Goal: Find specific page/section: Find specific page/section

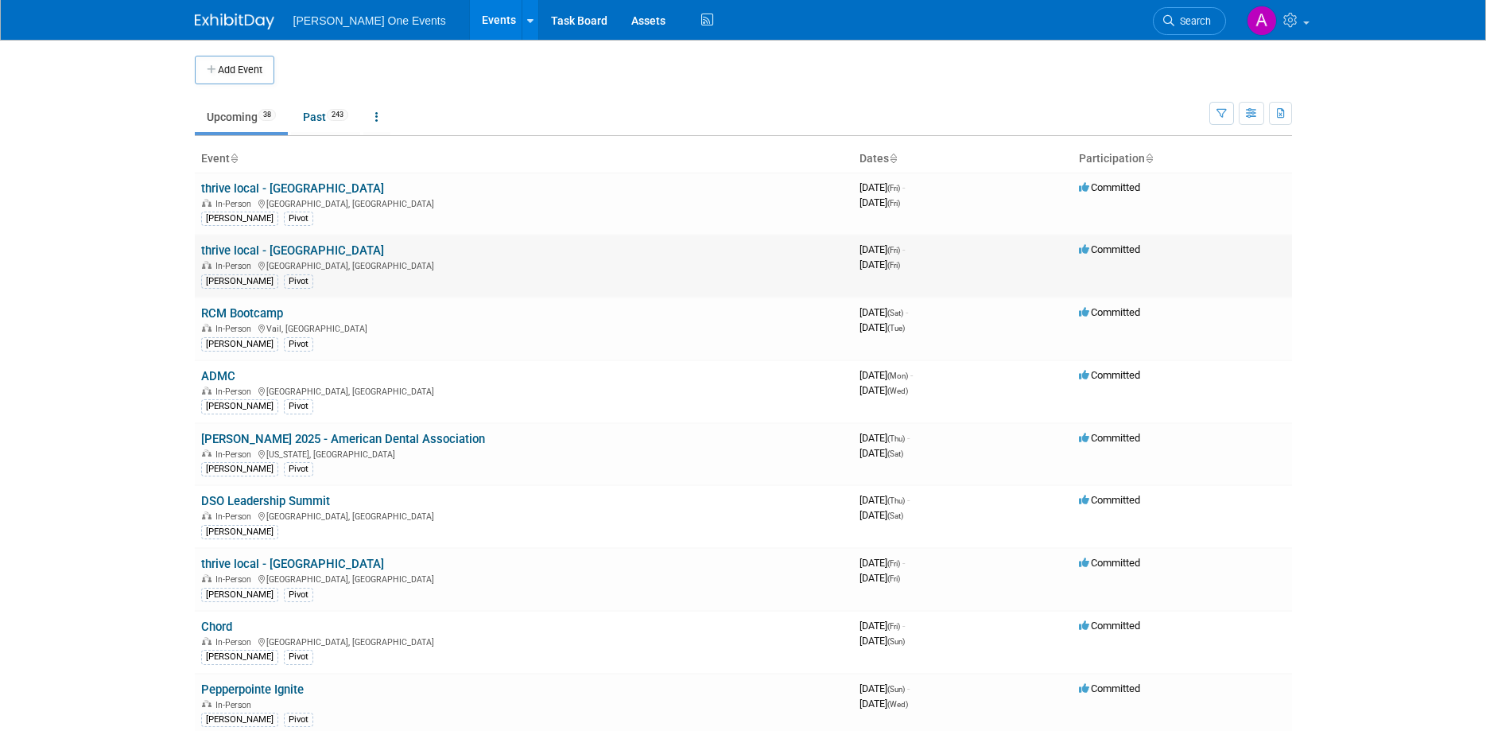
click at [316, 253] on link "thrive local - [GEOGRAPHIC_DATA]" at bounding box center [292, 250] width 183 height 14
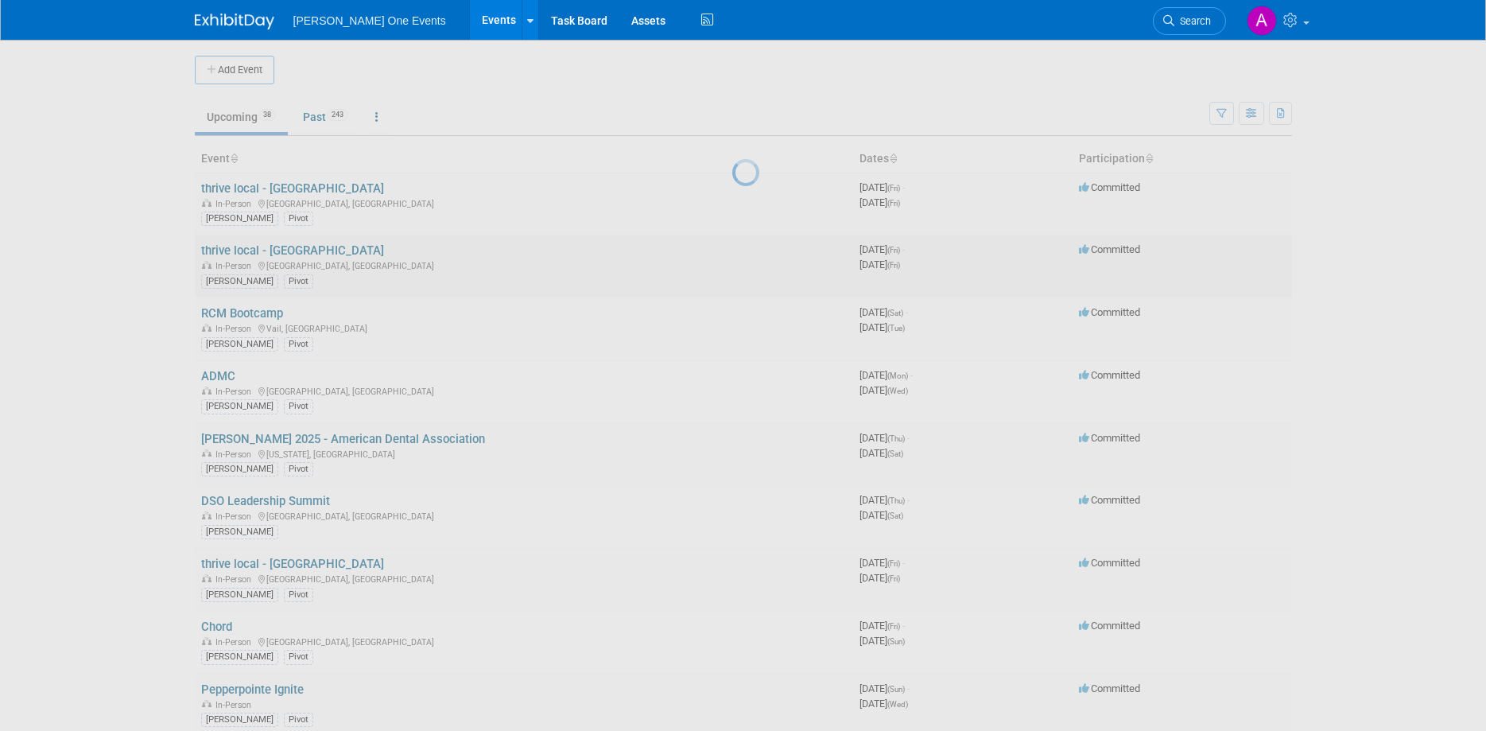
click at [732, 253] on div at bounding box center [743, 365] width 22 height 731
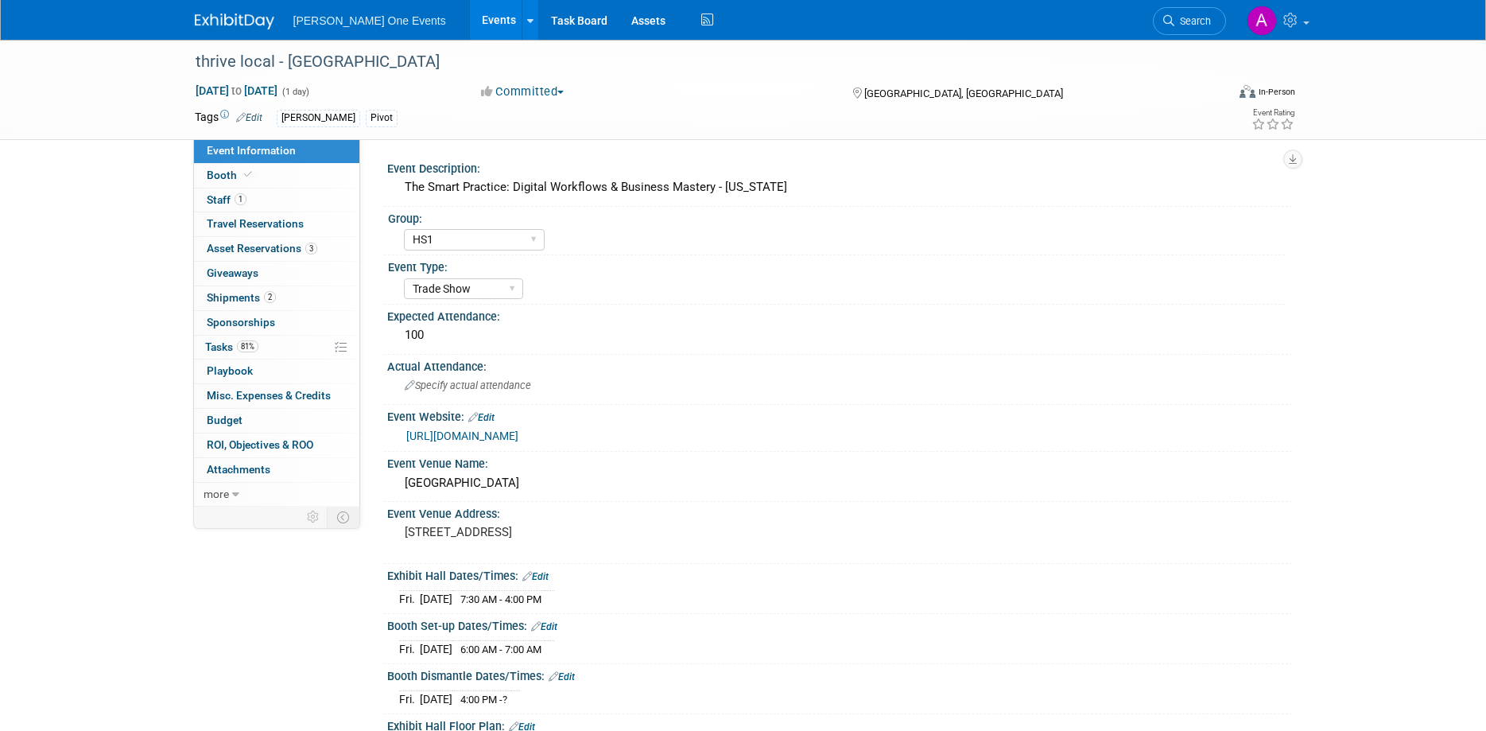
select select "HS1"
select select "Trade Show"
click at [268, 158] on link "Event Information" at bounding box center [276, 151] width 165 height 24
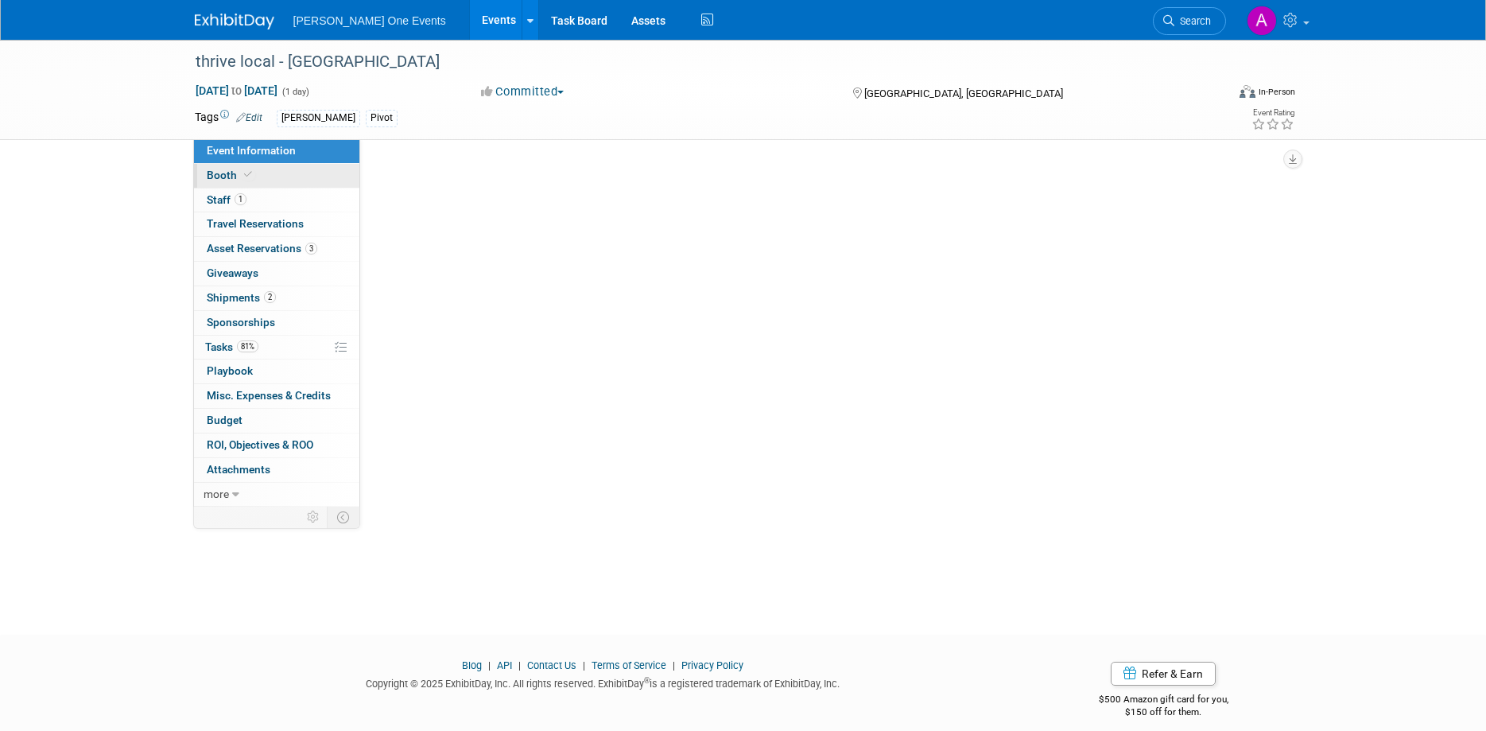
click at [260, 166] on link "Booth" at bounding box center [276, 176] width 165 height 24
select select "HS1"
select select "Trade Show"
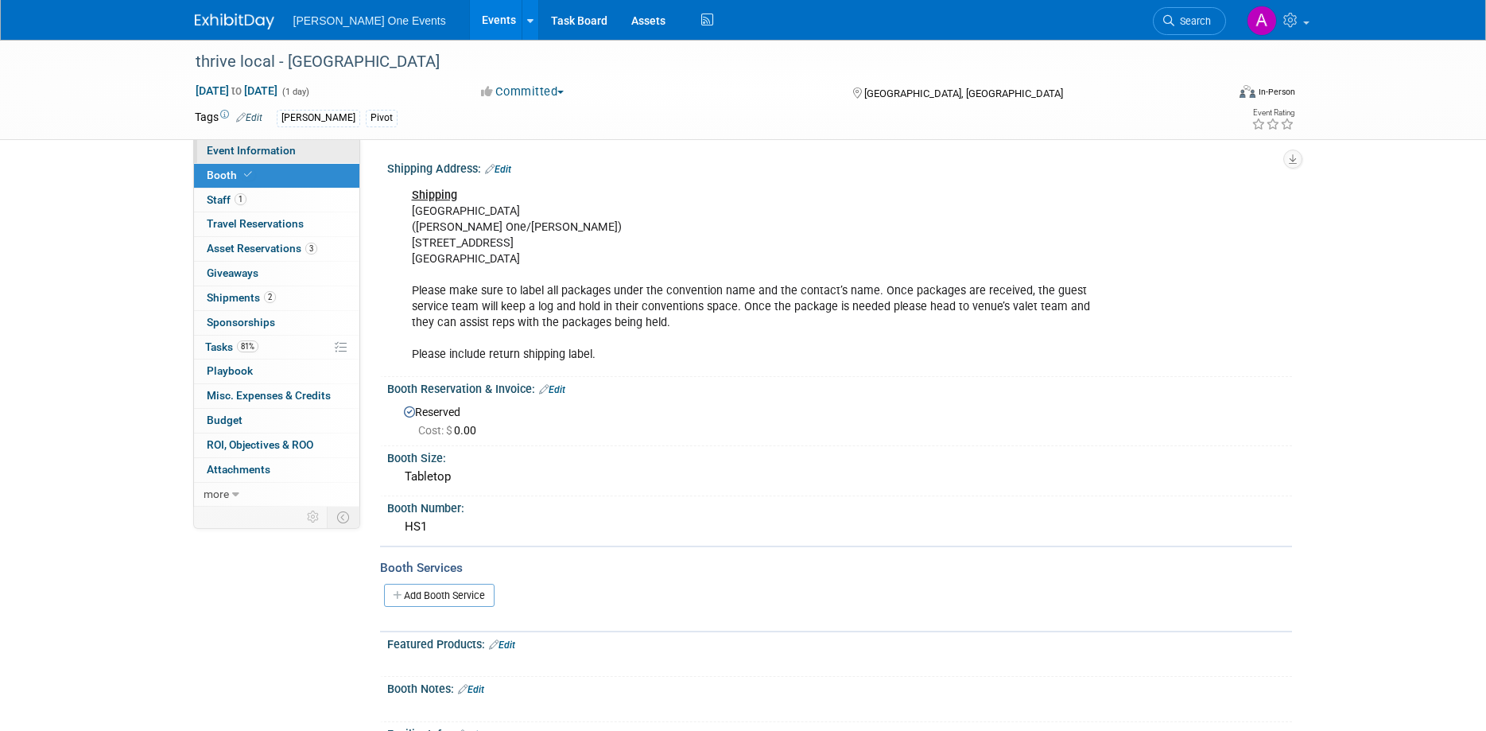
click at [249, 148] on span "Event Information" at bounding box center [251, 150] width 89 height 13
select select "HS1"
select select "Trade Show"
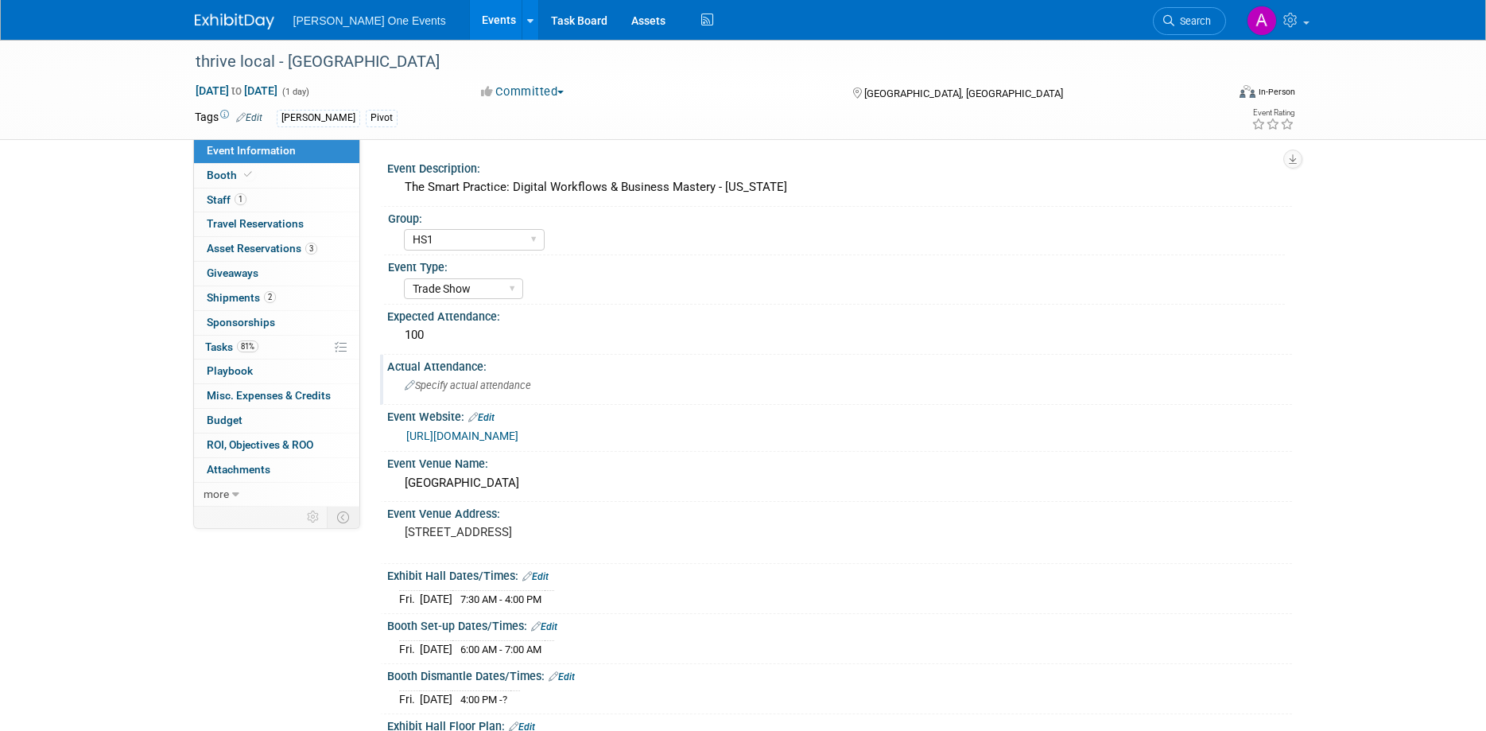
click at [987, 402] on div "Actual Attendance: Specify actual attendance" at bounding box center [836, 380] width 912 height 50
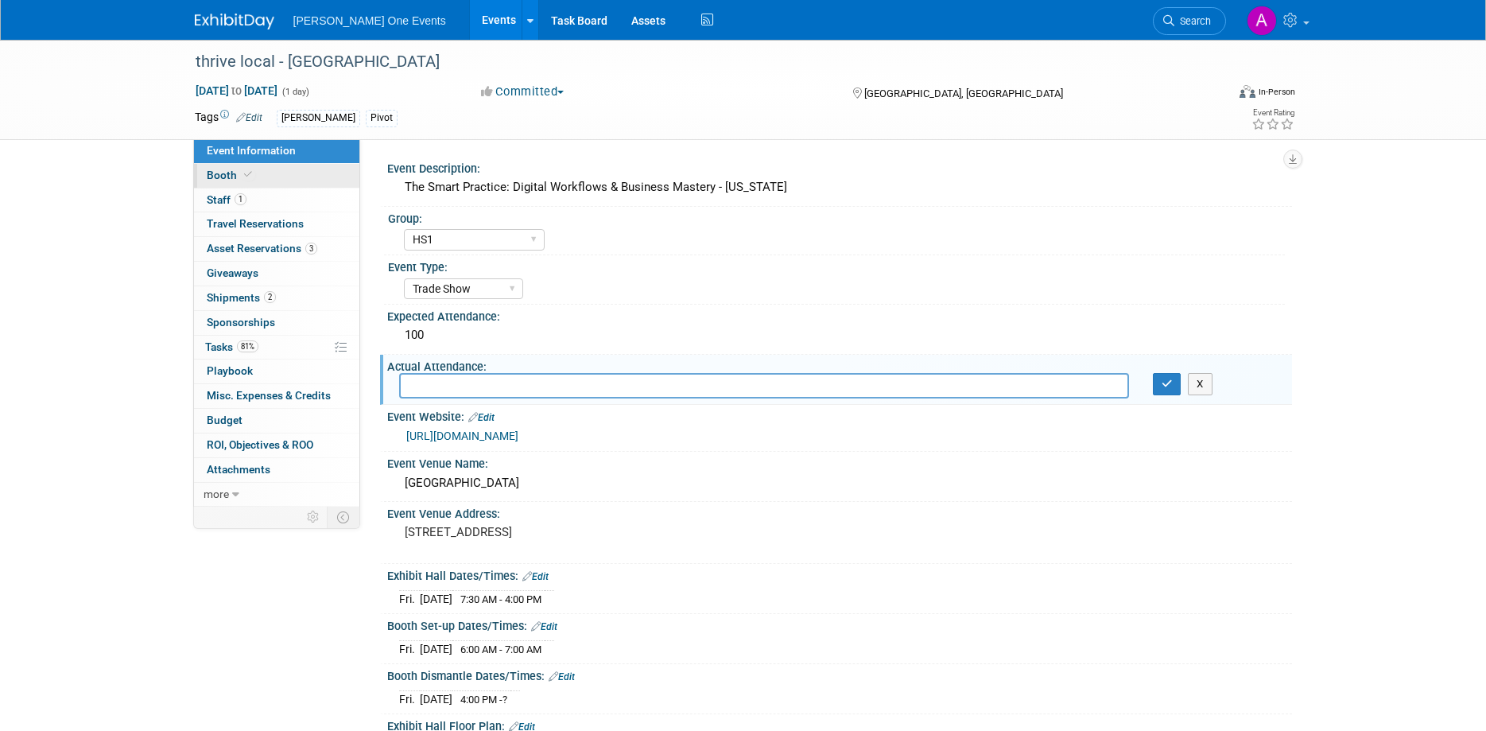
click at [236, 177] on span "Booth" at bounding box center [231, 175] width 48 height 13
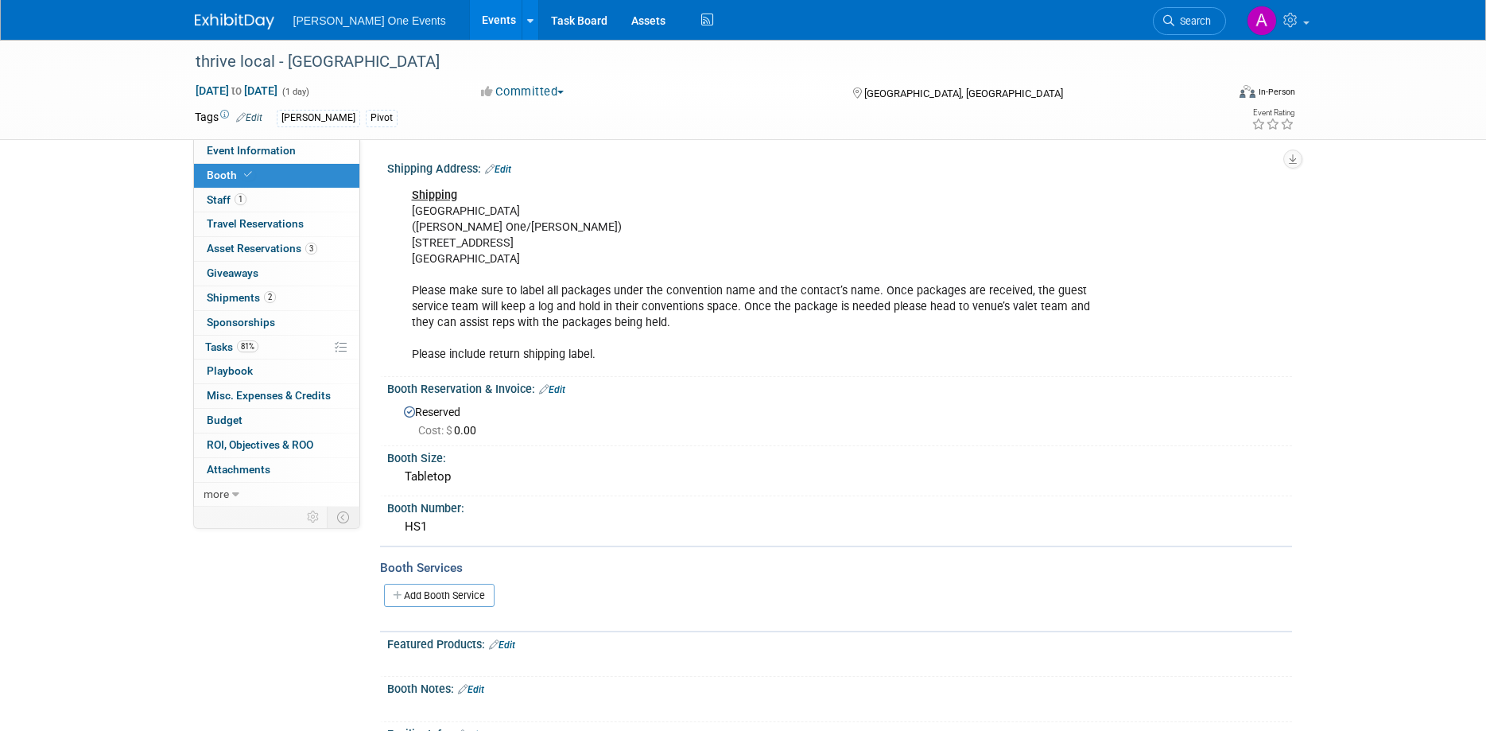
click at [502, 281] on div "Shipping Isleta Resort (Henry Schein One/Ben Fleischer) 11000 Broadway SE Albuq…" at bounding box center [759, 276] width 716 height 192
click at [536, 244] on div "Shipping Isleta Resort (Henry Schein One/Ben Fleischer) 11000 Broadway SE Albuq…" at bounding box center [759, 276] width 716 height 192
click at [537, 259] on div "Shipping Isleta Resort (Henry Schein One/Ben Fleischer) 11000 Broadway SE Albuq…" at bounding box center [759, 276] width 716 height 192
drag, startPoint x: 539, startPoint y: 261, endPoint x: 405, endPoint y: 215, distance: 141.8
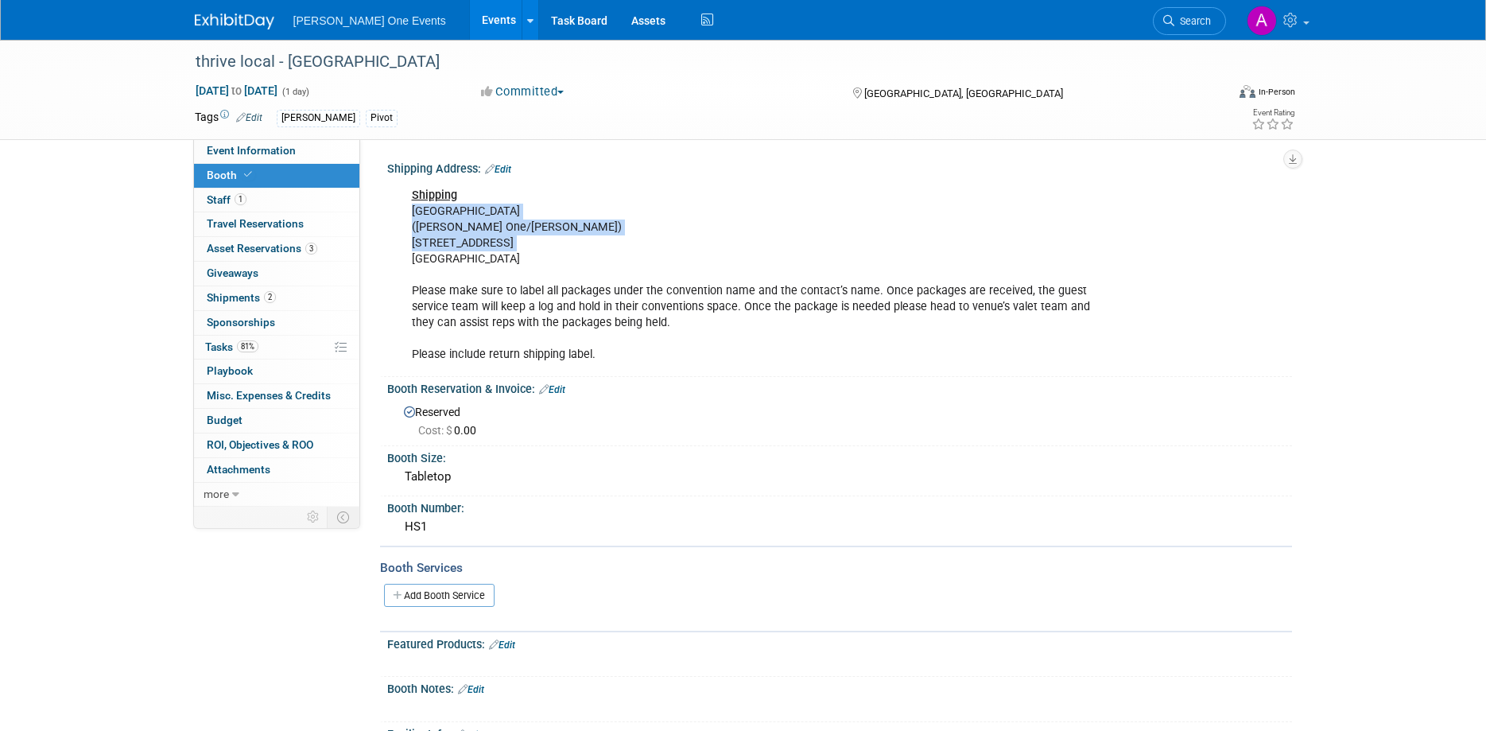
click at [405, 215] on div "Shipping Isleta Resort (Henry Schein One/Ben Fleischer) 11000 Broadway SE Albuq…" at bounding box center [759, 276] width 716 height 192
click at [1363, 295] on div "thrive local - Albuquerque Oct 10, 2025 to Oct 10, 2025 (1 day) Oct 10, 2025 to…" at bounding box center [743, 419] width 1486 height 758
